Goal: Complete application form

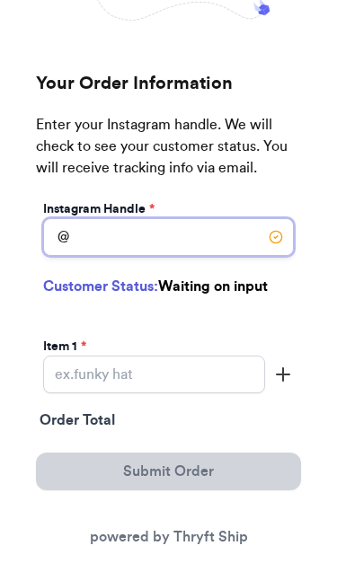
click at [209, 241] on input "Instagram Handle *" at bounding box center [168, 238] width 251 height 38
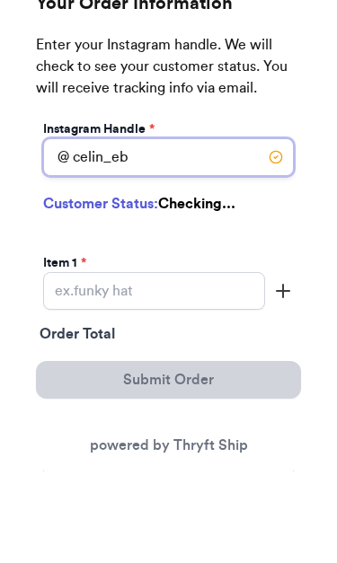
type input "celin_eb8"
select select "NJ"
type input "Toms River"
type input "08753"
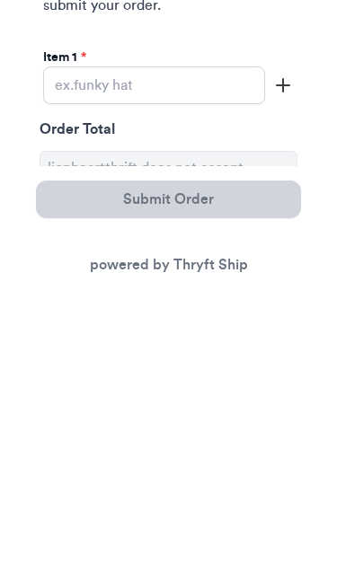
scroll to position [286, 0]
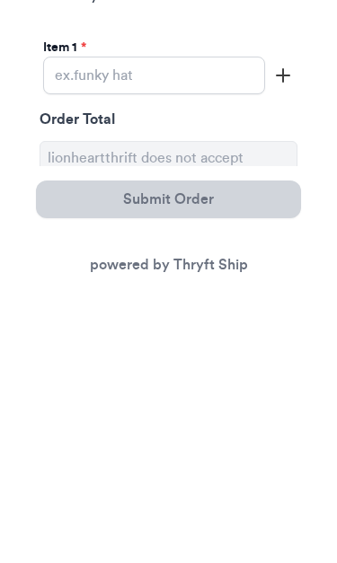
type input "celin_eb8"
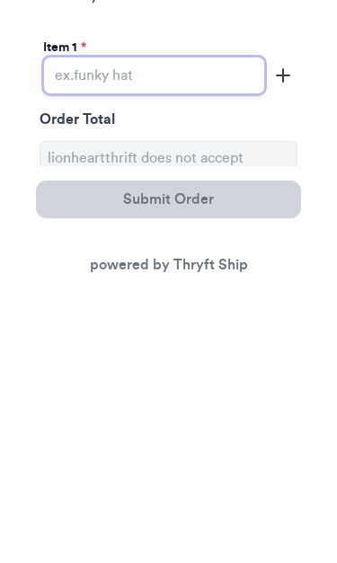
click at [189, 330] on input "Instagram Handle *" at bounding box center [154, 349] width 222 height 38
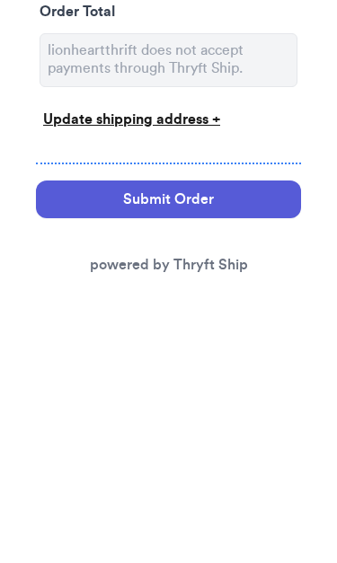
scroll to position [429, 0]
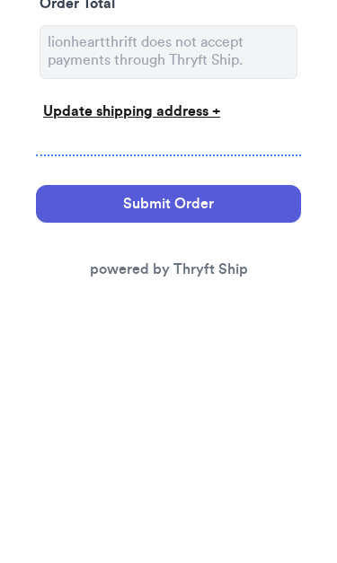
type input "Dresses, shirts, jacket,pants"
click at [205, 346] on div "Update shipping address +" at bounding box center [168, 357] width 251 height 22
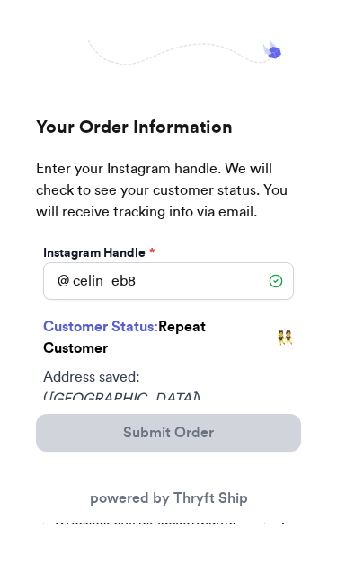
scroll to position [139, 0]
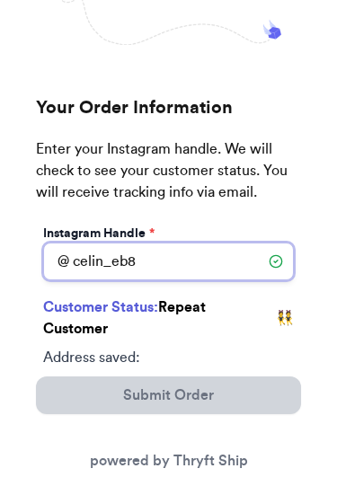
click at [213, 265] on input "celin_eb8" at bounding box center [168, 262] width 251 height 38
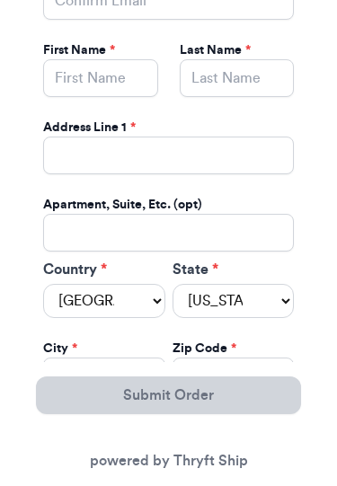
scroll to position [927, 0]
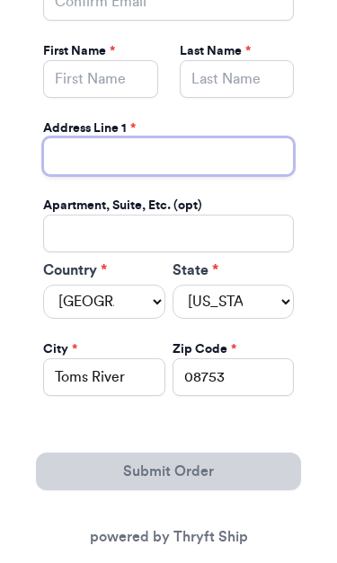
click at [221, 155] on input "Instagram Handle *" at bounding box center [168, 157] width 251 height 38
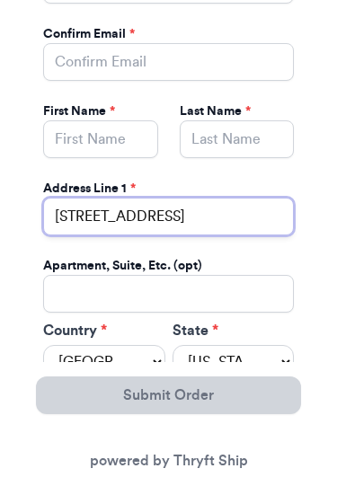
scroll to position [866, 0]
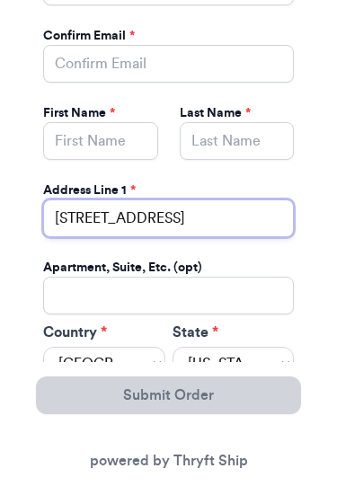
type input "[STREET_ADDRESS]"
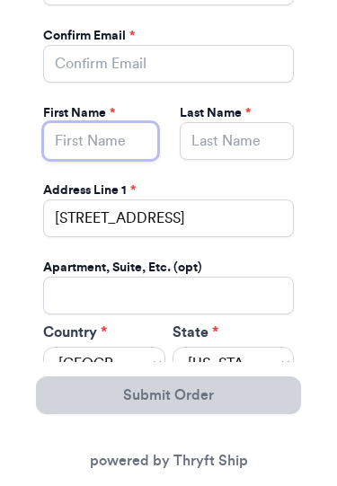
click at [143, 141] on input "Instagram Handle *" at bounding box center [100, 141] width 115 height 38
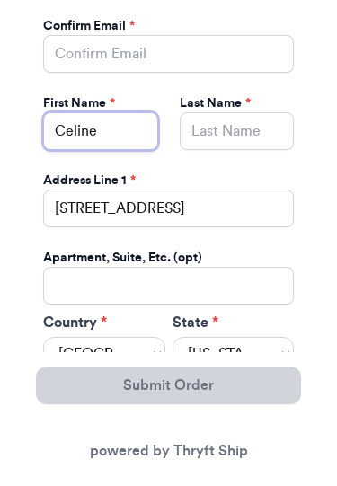
type input "Celine"
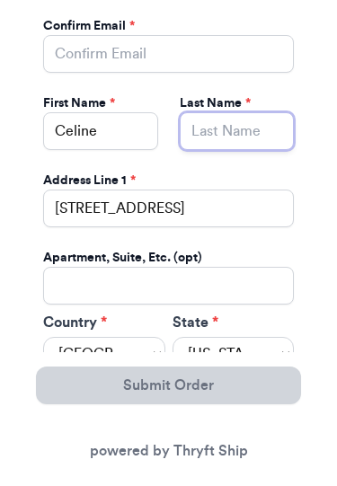
click at [262, 130] on input "Instagram Handle *" at bounding box center [237, 141] width 115 height 38
type input "[PERSON_NAME]"
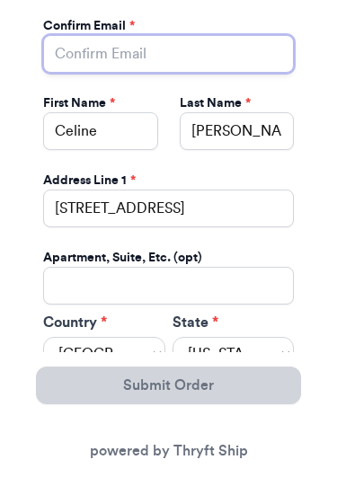
click at [223, 58] on input "Instagram Handle *" at bounding box center [168, 64] width 251 height 38
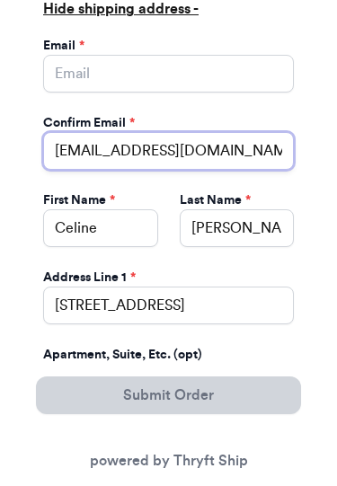
type input "[EMAIL_ADDRESS][DOMAIN_NAME]"
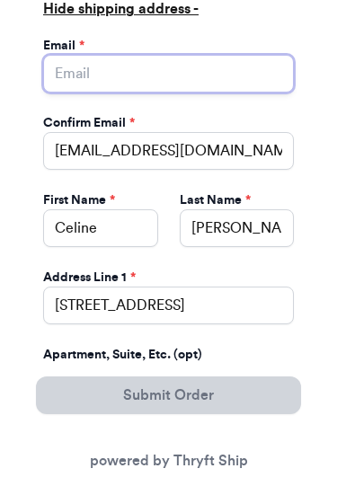
click at [164, 86] on input "Instagram Handle *" at bounding box center [168, 74] width 251 height 38
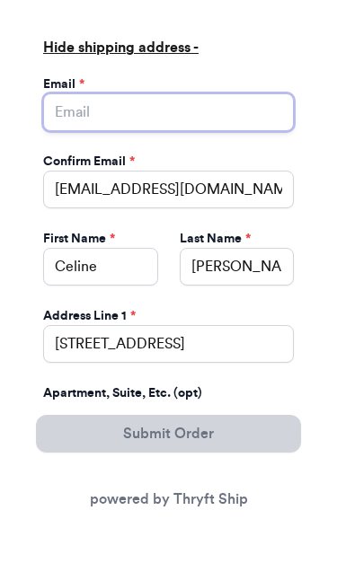
scroll to position [702, 0]
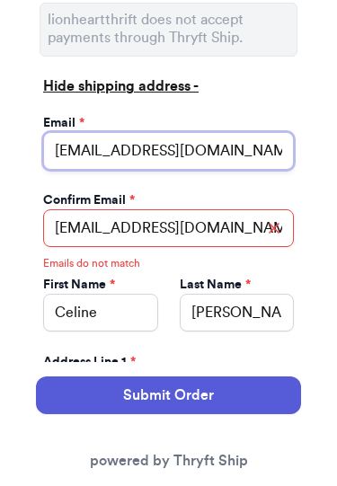
type input "[EMAIL_ADDRESS][DOMAIN_NAME]"
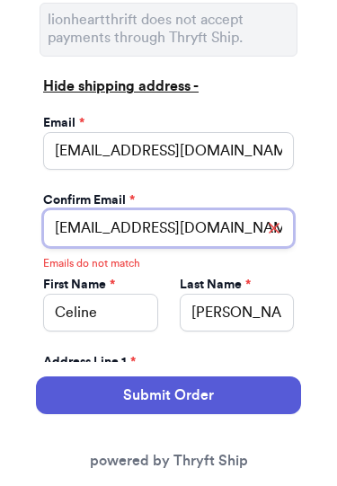
click at [233, 230] on input "[EMAIL_ADDRESS][DOMAIN_NAME]" at bounding box center [168, 228] width 251 height 38
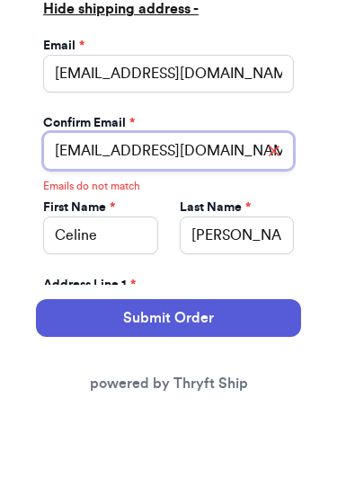
click at [119, 209] on input "[EMAIL_ADDRESS][DOMAIN_NAME]" at bounding box center [168, 228] width 251 height 38
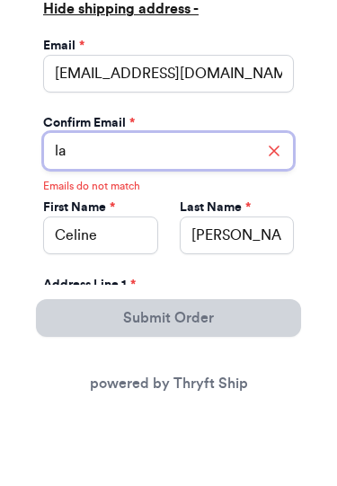
type input "l"
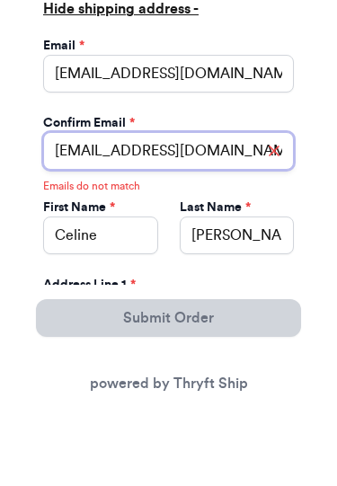
type input "[EMAIL_ADDRESS][DOMAIN_NAME]"
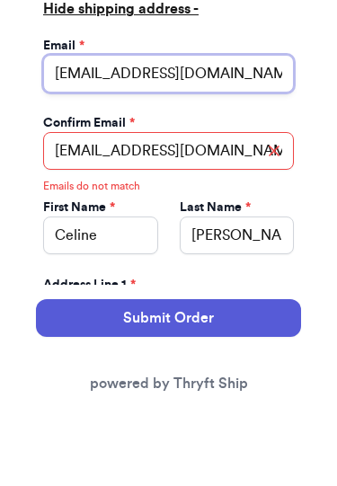
click at [196, 132] on input "[EMAIL_ADDRESS][DOMAIN_NAME]" at bounding box center [168, 151] width 251 height 38
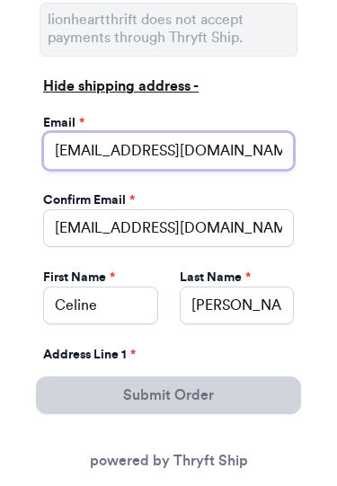
type input "[EMAIL_ADDRESS][DOMAIN_NAME]"
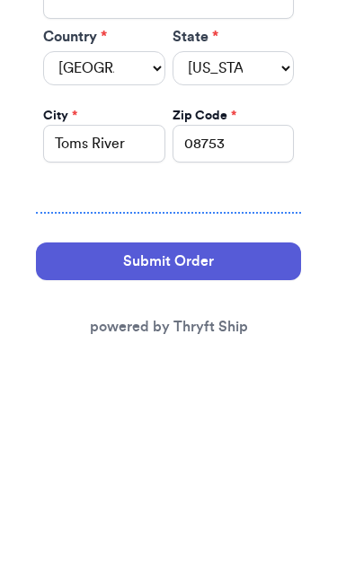
scroll to position [978, 0]
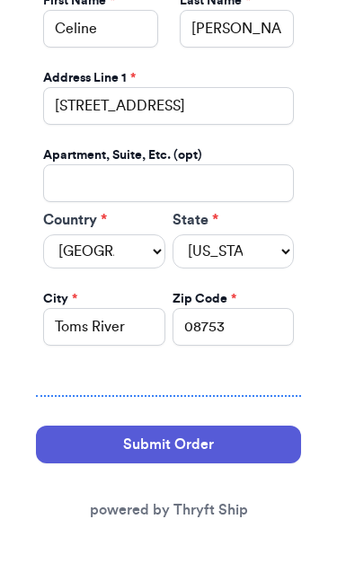
click at [228, 436] on button "Submit Order" at bounding box center [168, 445] width 265 height 38
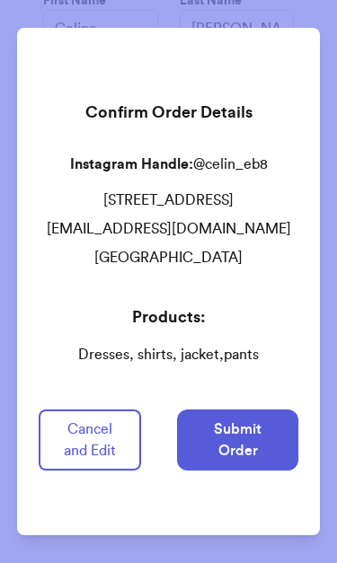
click at [247, 441] on button "Submit Order" at bounding box center [237, 440] width 121 height 61
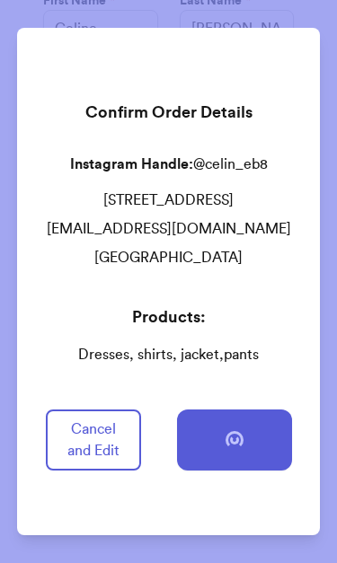
scroll to position [0, 0]
